Goal: Find specific page/section: Find specific page/section

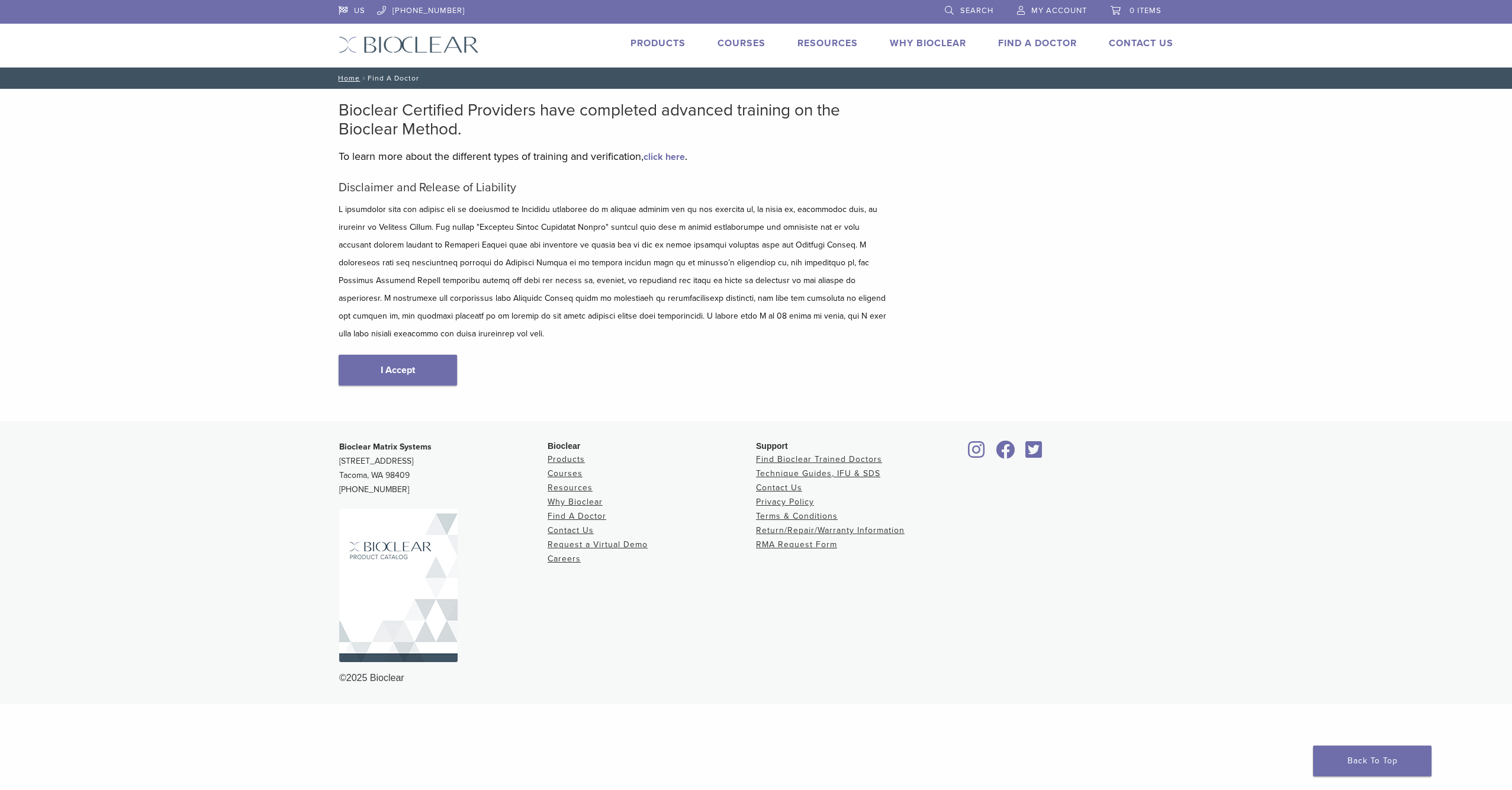
click at [1032, 40] on link "Find A Doctor" at bounding box center [1037, 42] width 79 height 11
click at [1016, 45] on link "Find A Doctor" at bounding box center [1037, 42] width 79 height 11
click at [1051, 41] on link "Find A Doctor" at bounding box center [1037, 42] width 79 height 11
click at [430, 355] on link "I Accept" at bounding box center [398, 370] width 118 height 31
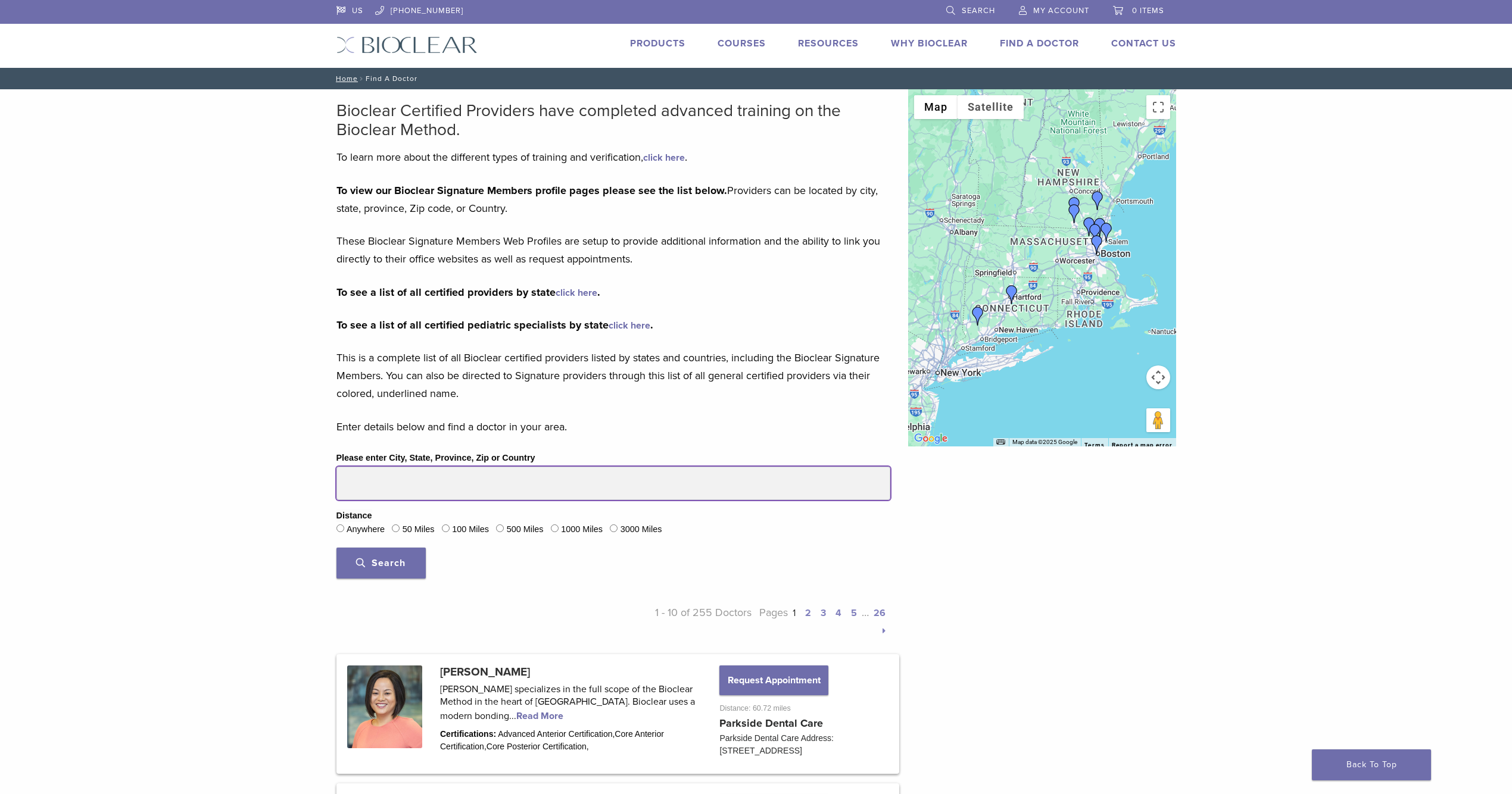
click at [383, 478] on input "Please enter City, State, Province, Zip or Country" at bounding box center [613, 483] width 554 height 34
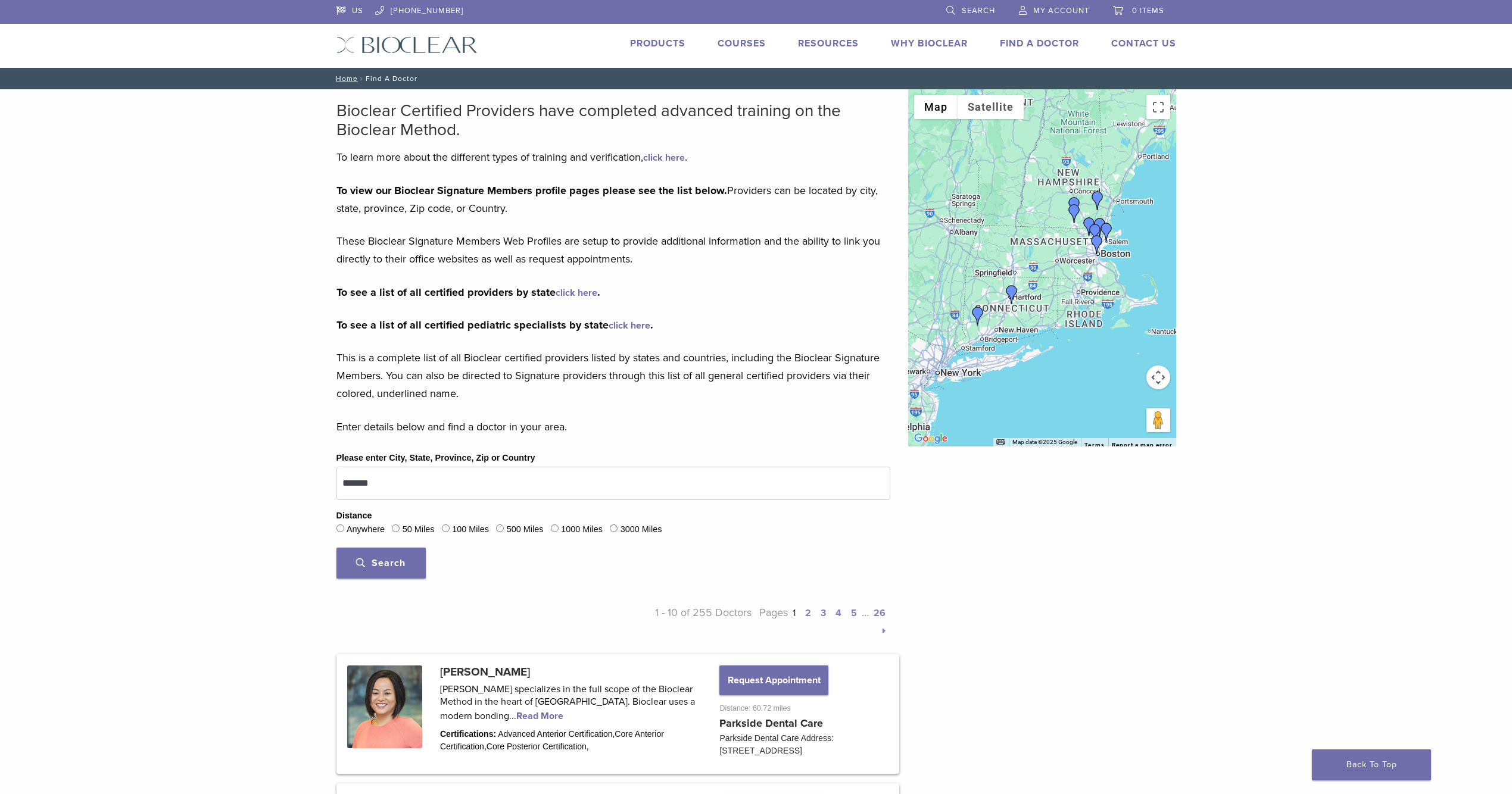
click at [382, 553] on button "Search" at bounding box center [381, 562] width 90 height 31
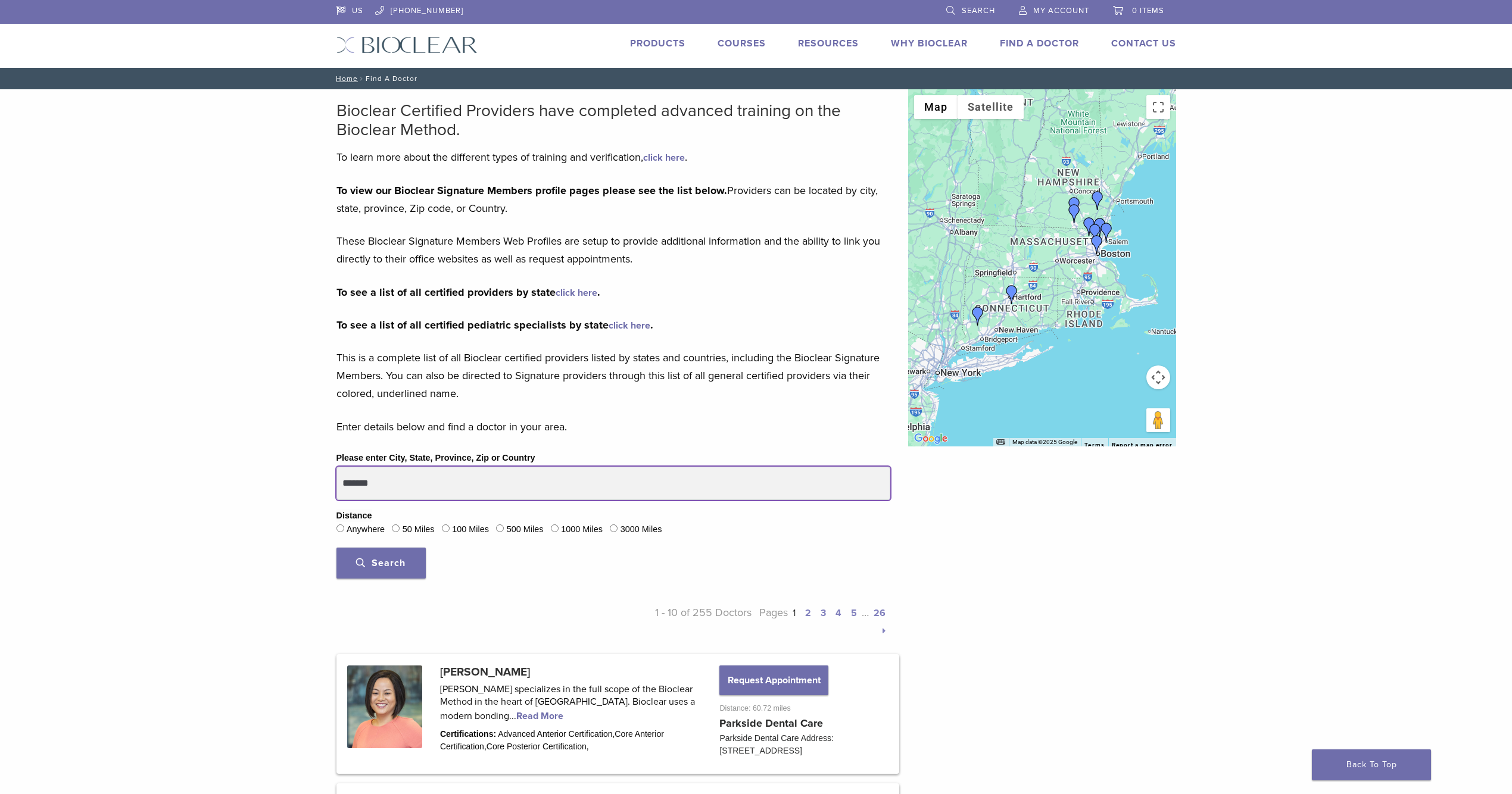
click at [441, 496] on input "*******" at bounding box center [613, 483] width 554 height 34
type input "**********"
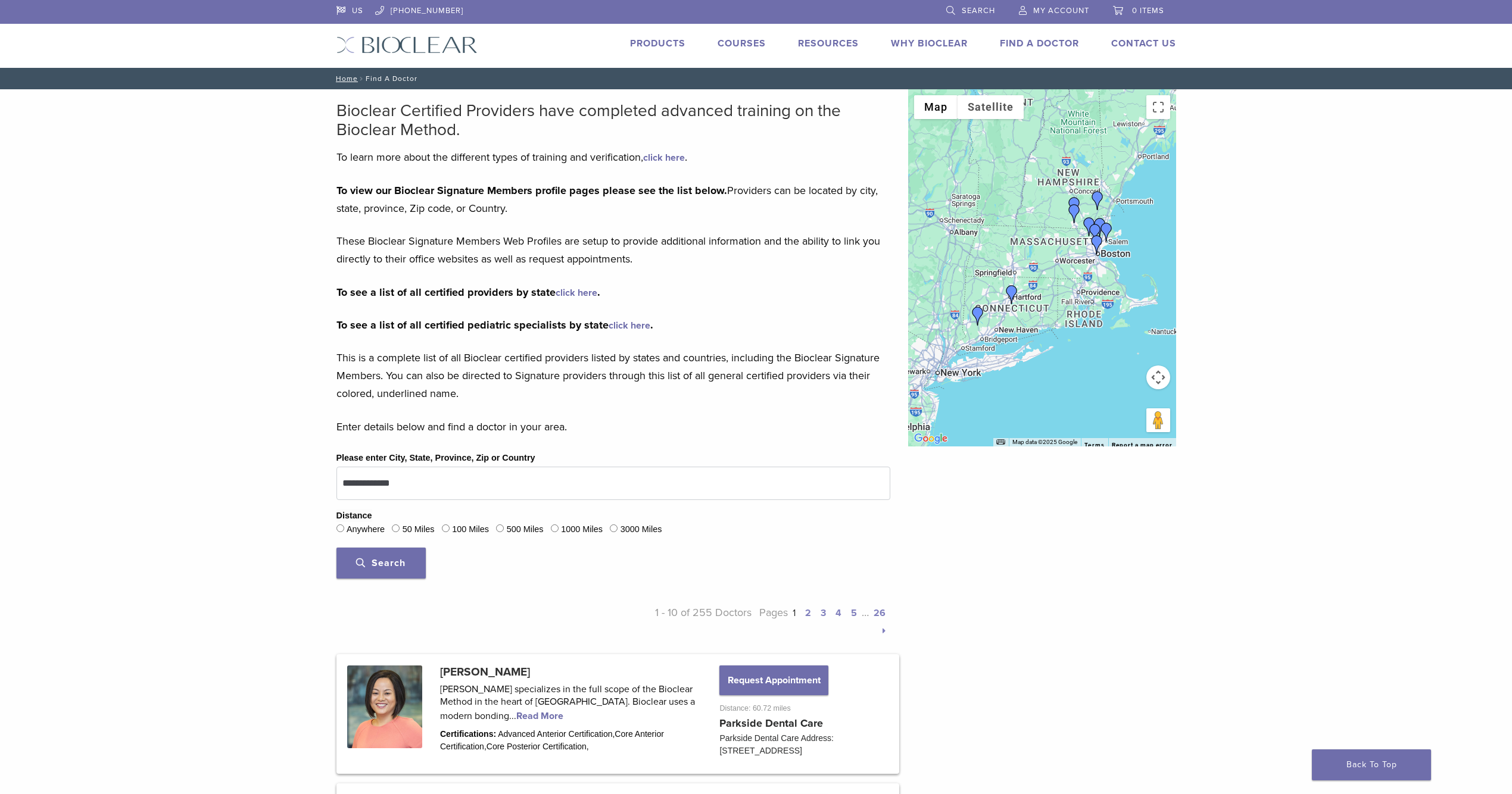
click at [408, 550] on button "Search" at bounding box center [381, 562] width 90 height 31
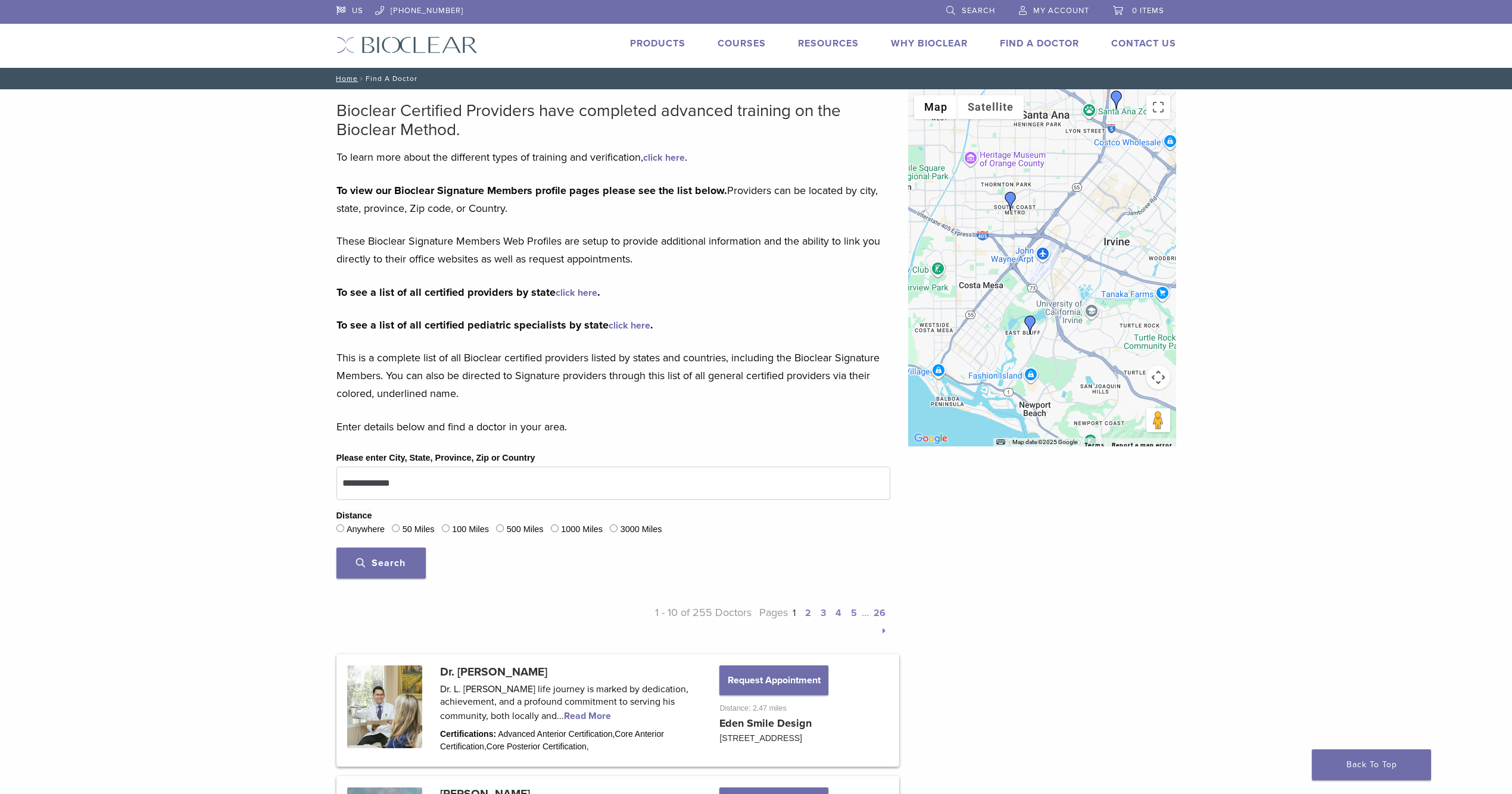
drag, startPoint x: 917, startPoint y: 399, endPoint x: 1020, endPoint y: 361, distance: 109.8
click at [1020, 361] on div at bounding box center [1042, 268] width 268 height 358
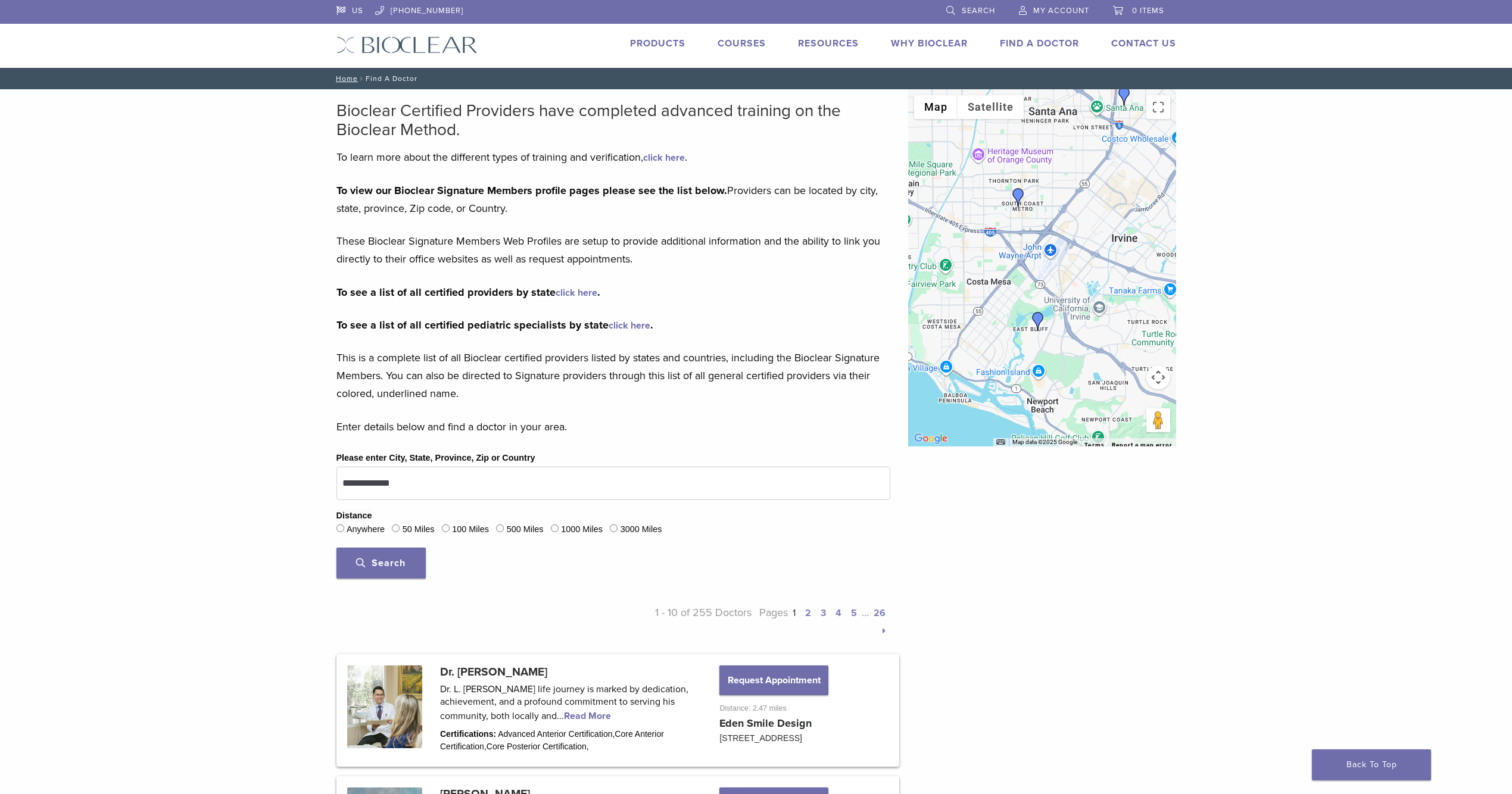
click at [1038, 318] on img "Dr. James Chau" at bounding box center [1037, 321] width 19 height 19
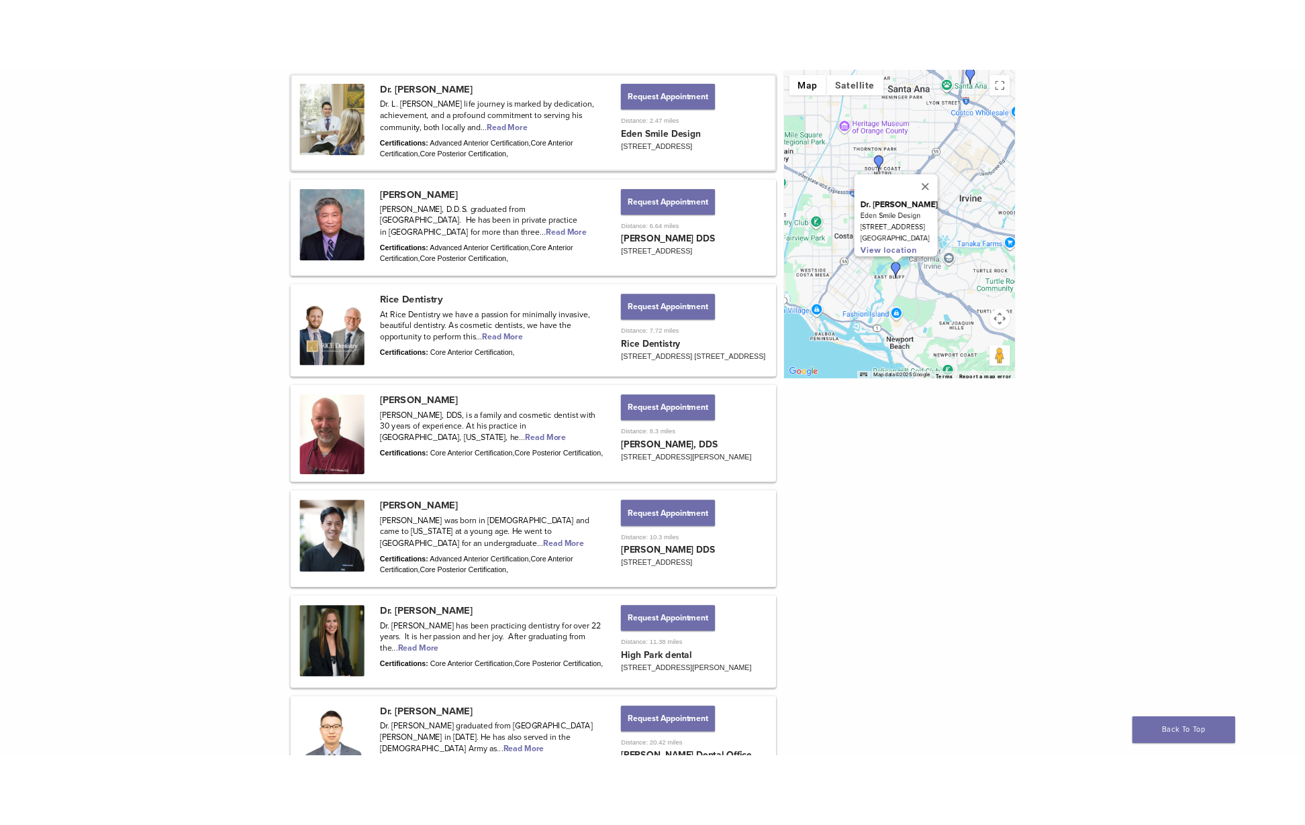
scroll to position [737, 0]
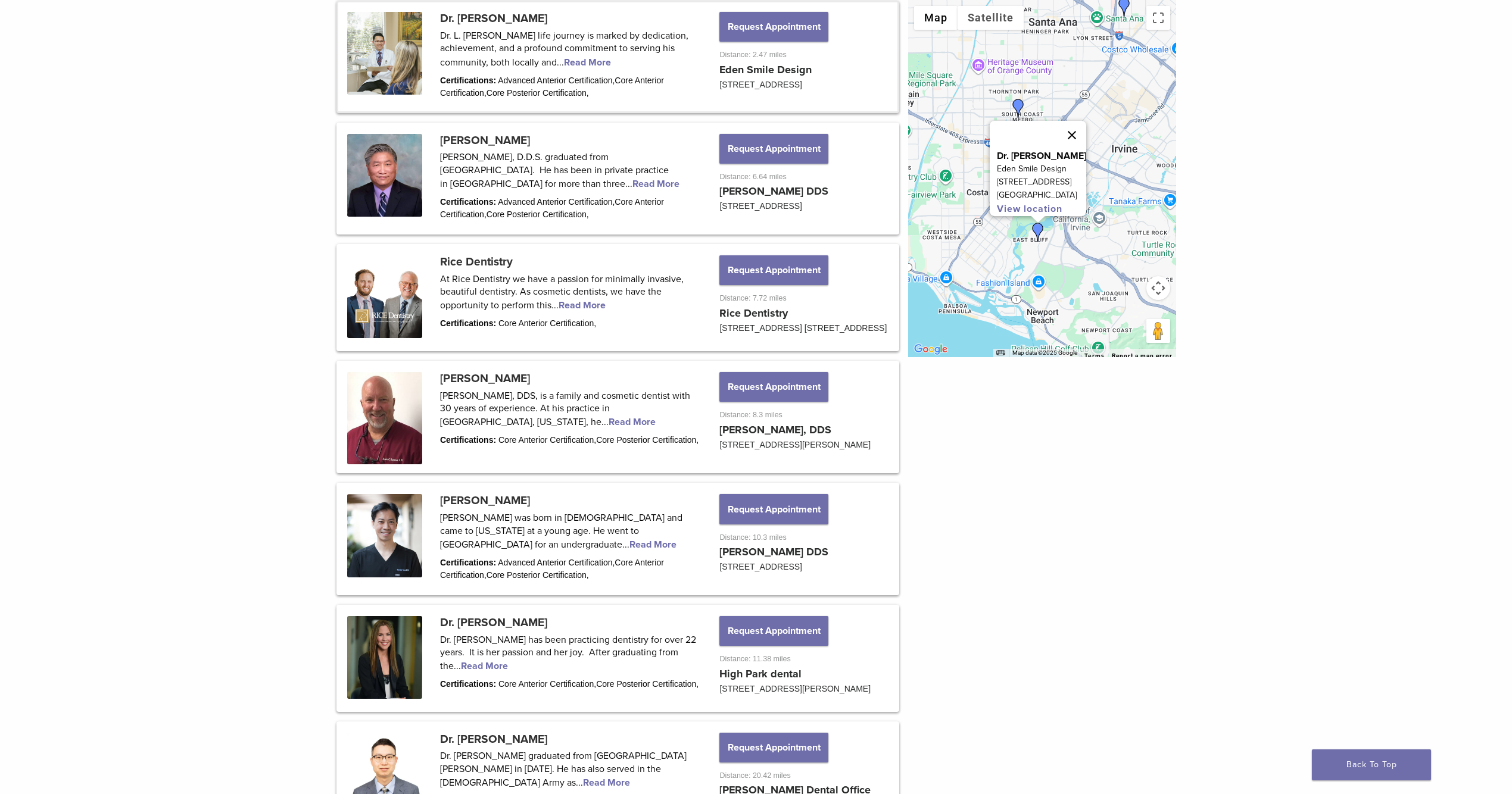
click at [1086, 126] on button "Close" at bounding box center [1072, 135] width 28 height 28
drag, startPoint x: 996, startPoint y: 200, endPoint x: 1026, endPoint y: 231, distance: 43.1
click at [1026, 231] on div at bounding box center [1042, 178] width 268 height 358
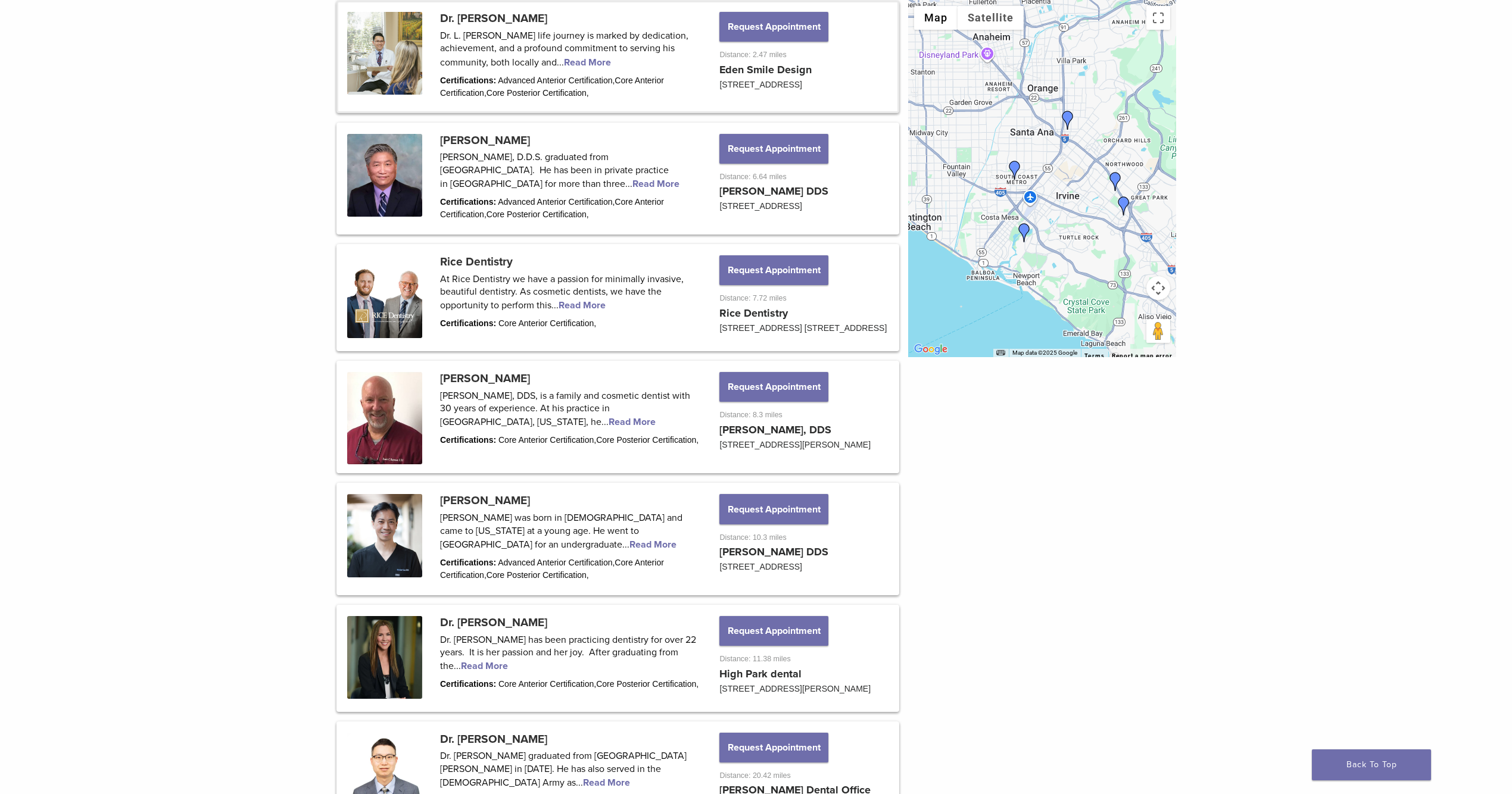
drag, startPoint x: 1029, startPoint y: 240, endPoint x: 1002, endPoint y: 229, distance: 29.2
click at [1002, 229] on div at bounding box center [1042, 178] width 268 height 358
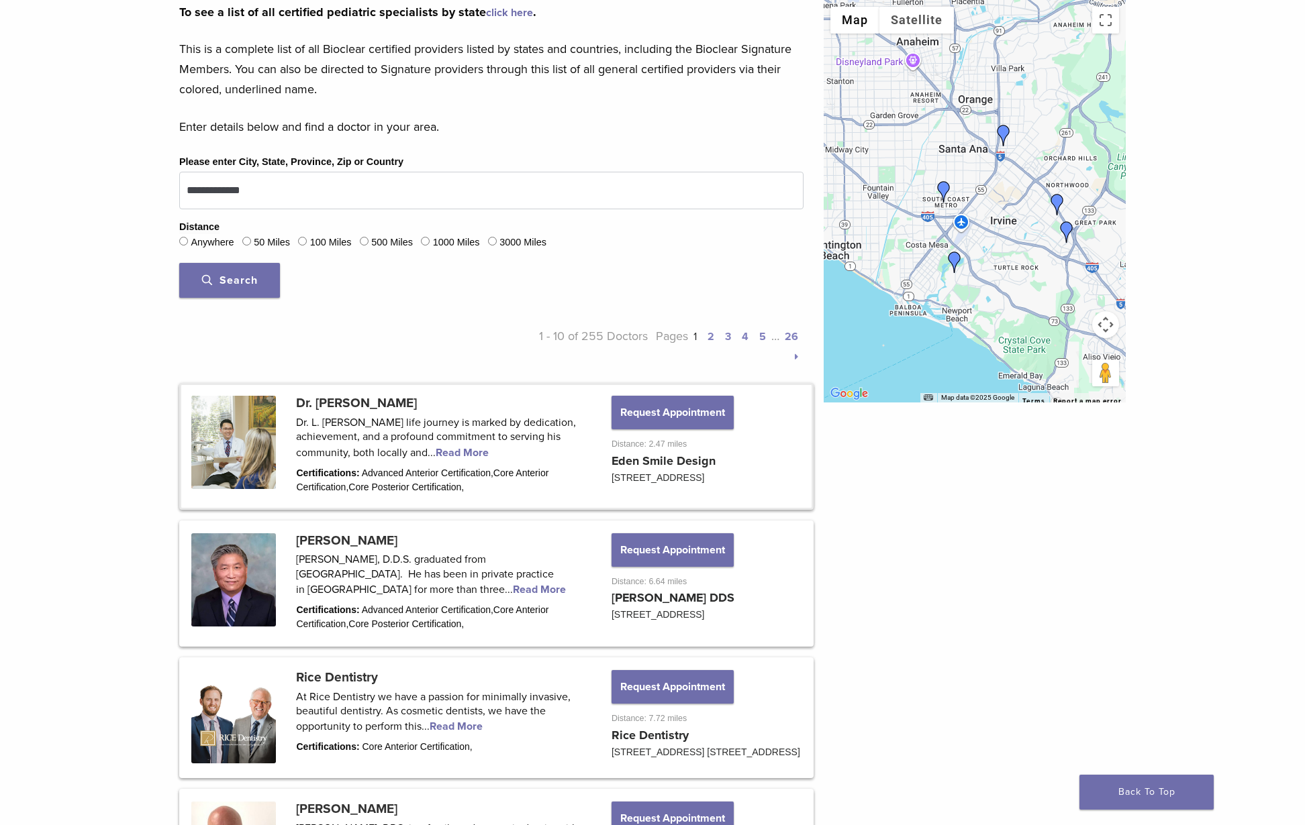
scroll to position [354, 0]
click at [133, 617] on div "**********" at bounding box center [652, 744] width 1305 height 1994
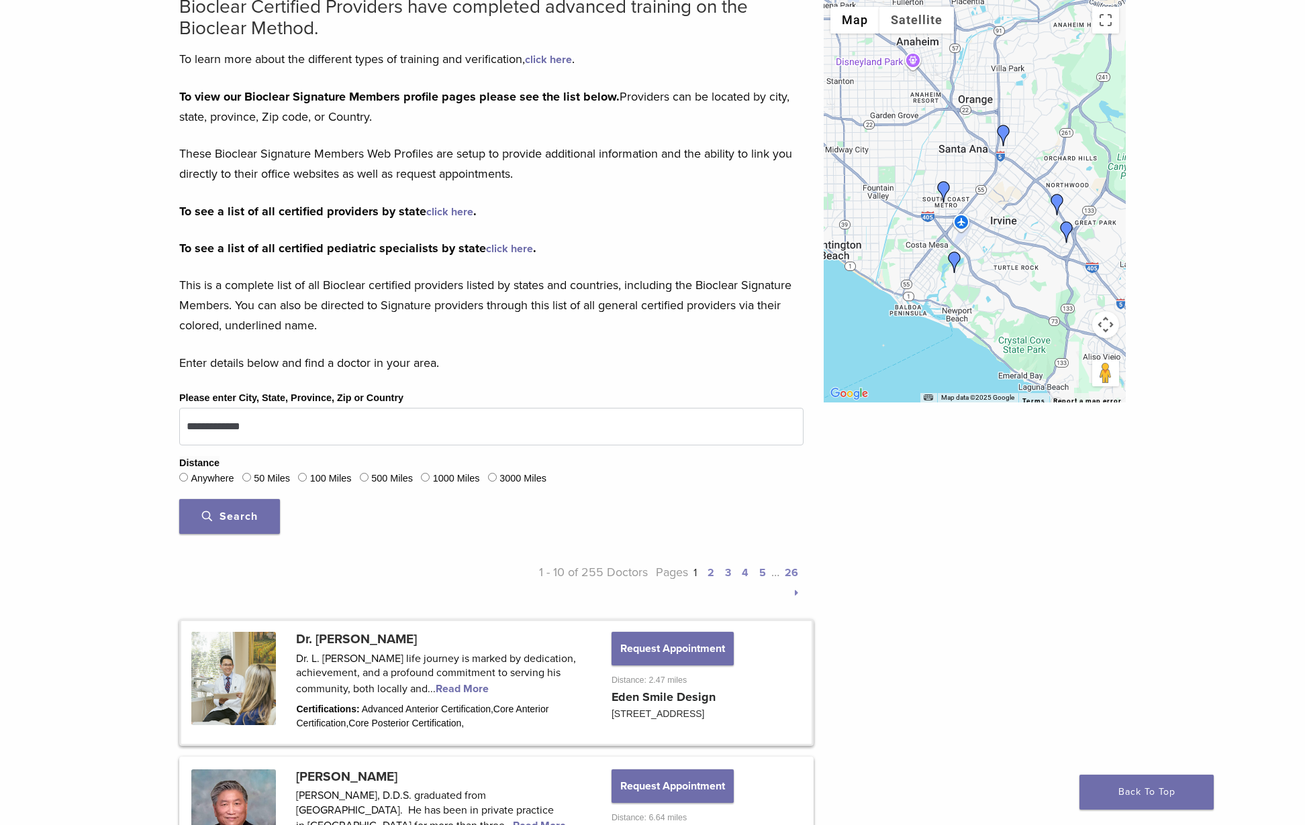
scroll to position [19, 0]
